Goal: Task Accomplishment & Management: Use online tool/utility

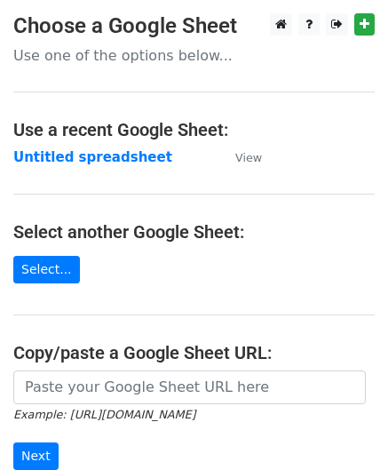
scroll to position [89, 0]
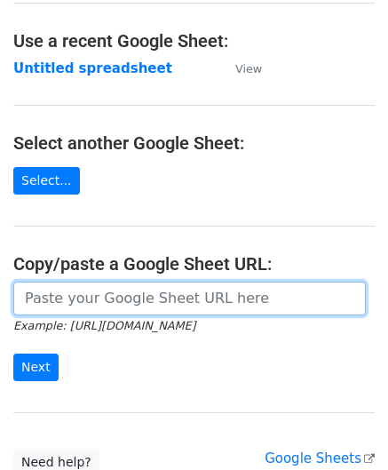
click at [96, 296] on input "url" at bounding box center [189, 299] width 353 height 34
paste input "https://docs.google.com/spreadsheets/d/1vx3TS-I-lM7sgjWWax71a0FdPogC_9FInaslQ76…"
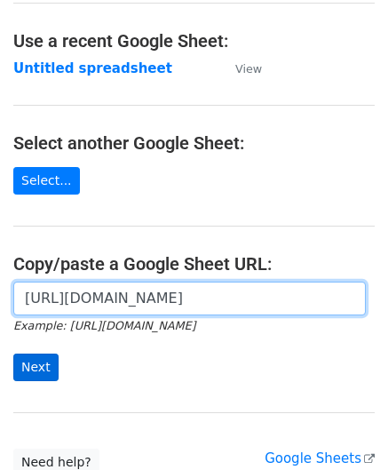
type input "https://docs.google.com/spreadsheets/d/1vx3TS-I-lM7sgjWWax71a0FdPogC_9FInaslQ76…"
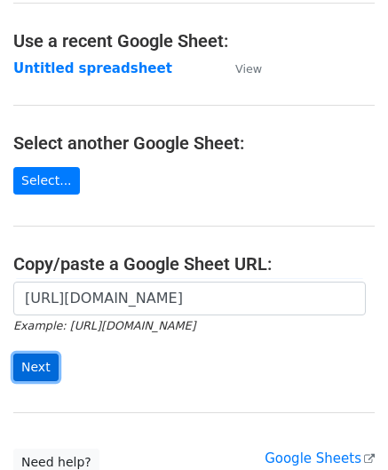
click at [37, 359] on input "Next" at bounding box center [35, 367] width 45 height 28
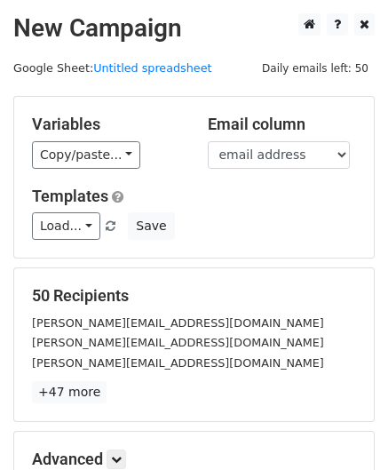
scroll to position [217, 0]
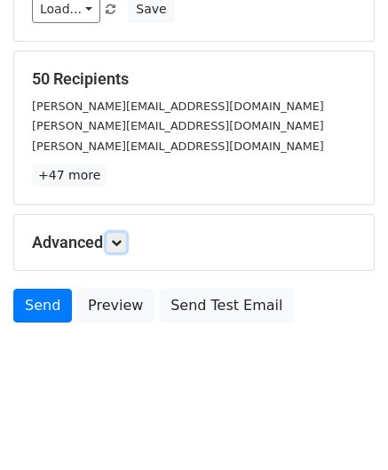
drag, startPoint x: 119, startPoint y: 242, endPoint x: 133, endPoint y: 267, distance: 28.6
click at [119, 242] on icon at bounding box center [116, 242] width 11 height 11
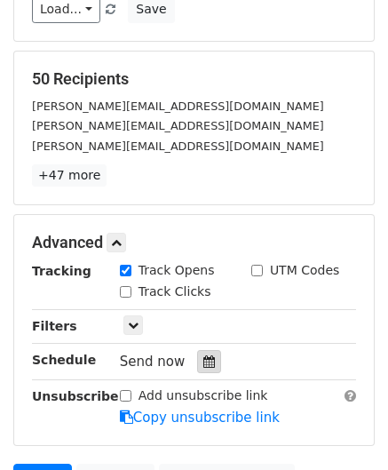
click at [203, 361] on icon at bounding box center [209, 361] width 12 height 12
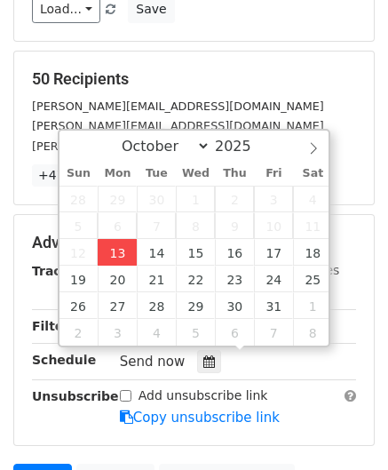
type input "[DATE] 12:00"
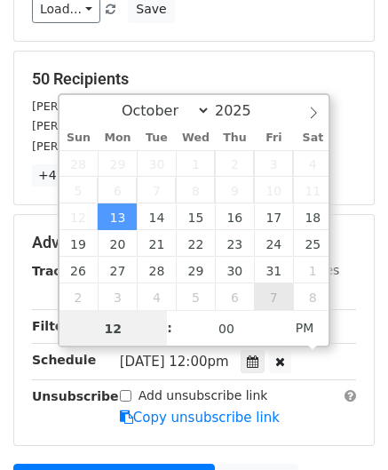
paste input "Hour"
type input "2"
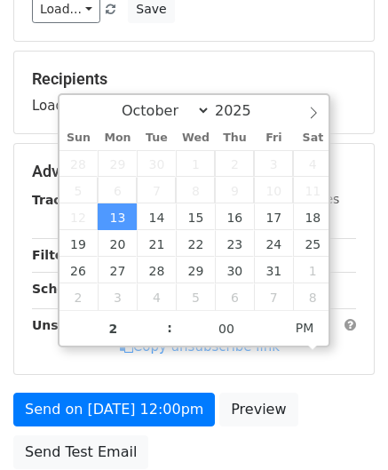
type input "[DATE] 14:00"
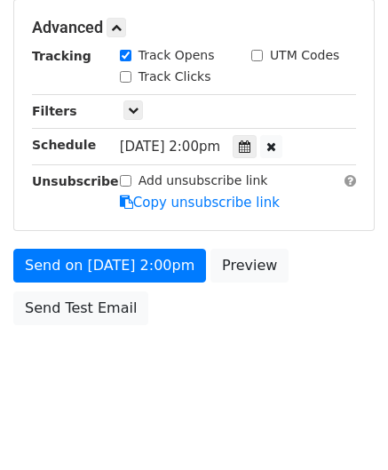
scroll to position [432, 0]
